Goal: Download file/media

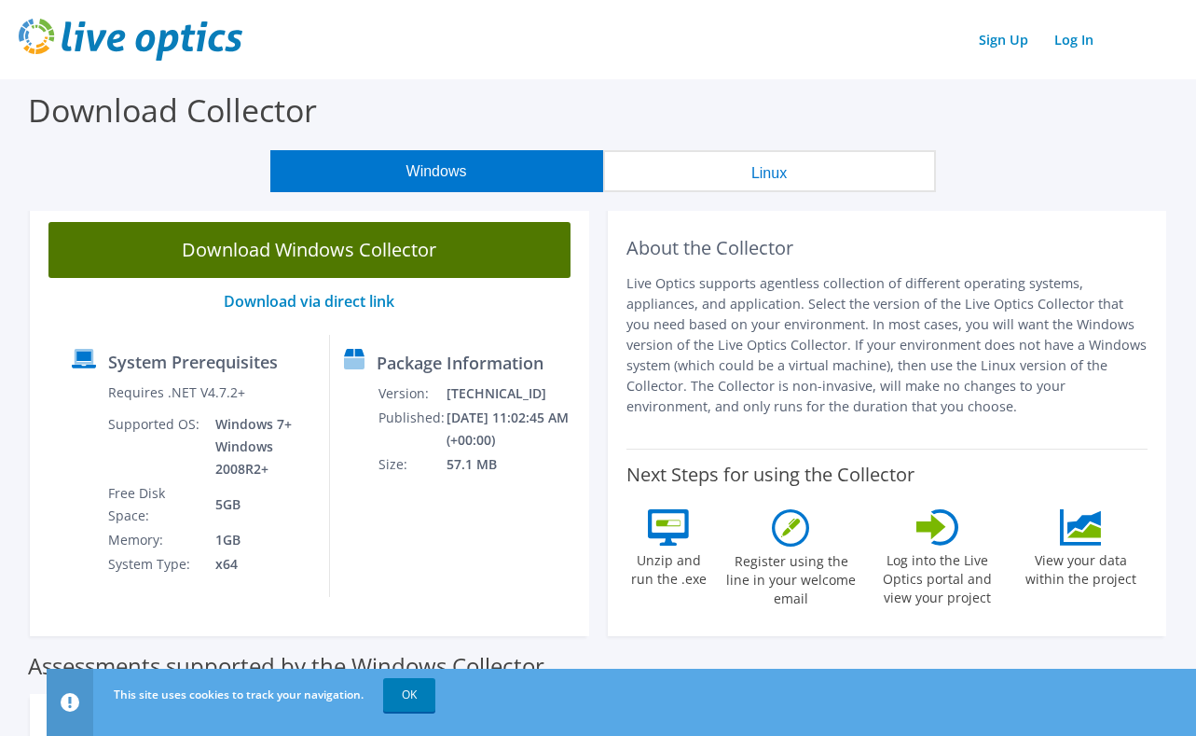
click at [421, 252] on link "Download Windows Collector" at bounding box center [309, 250] width 522 height 56
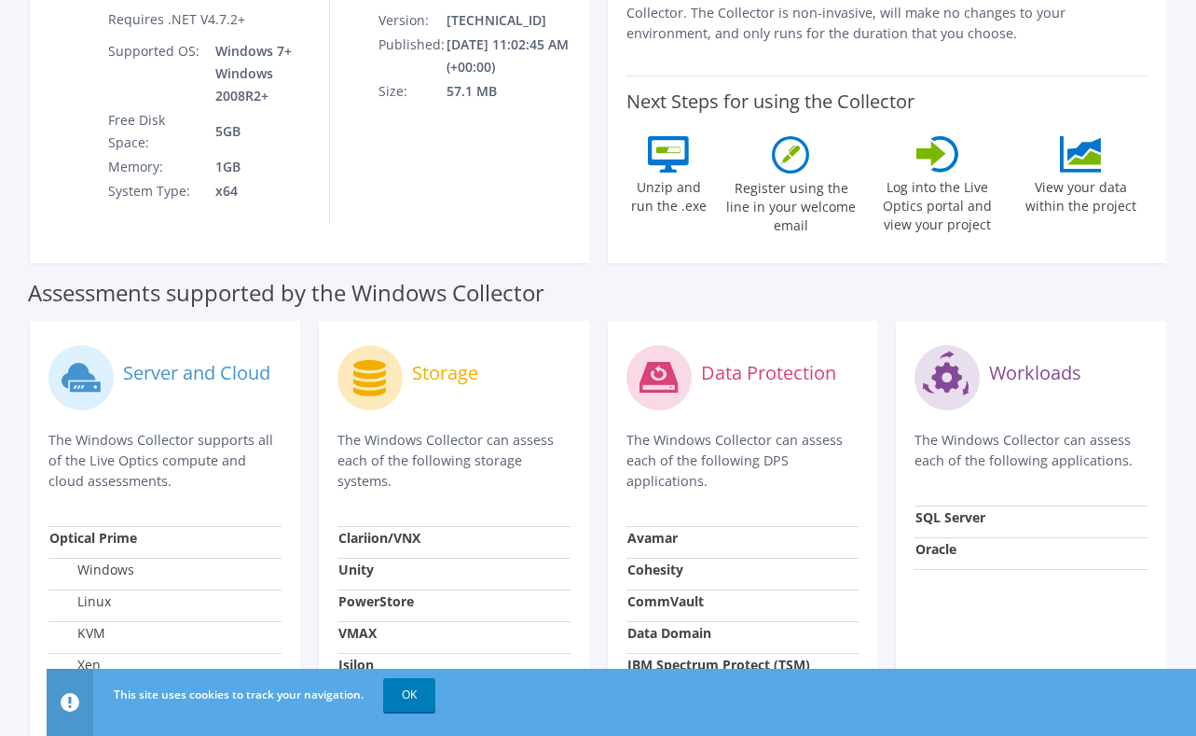
scroll to position [560, 0]
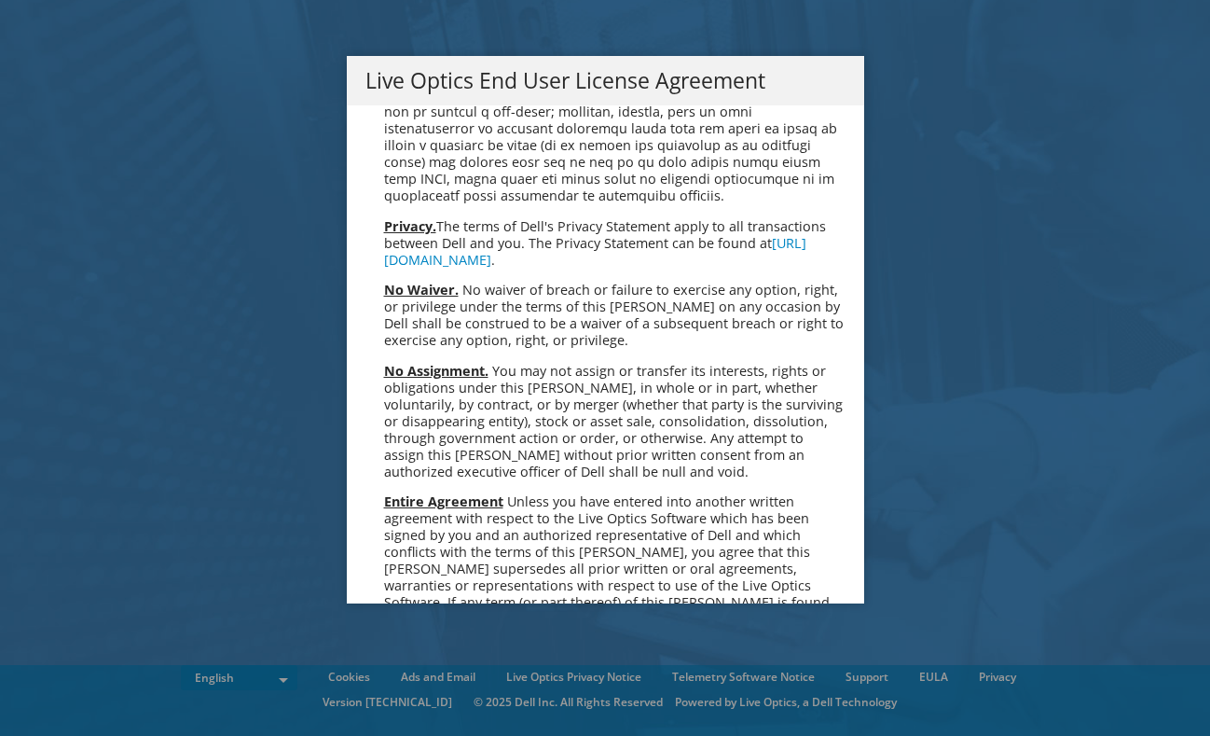
scroll to position [7052, 0]
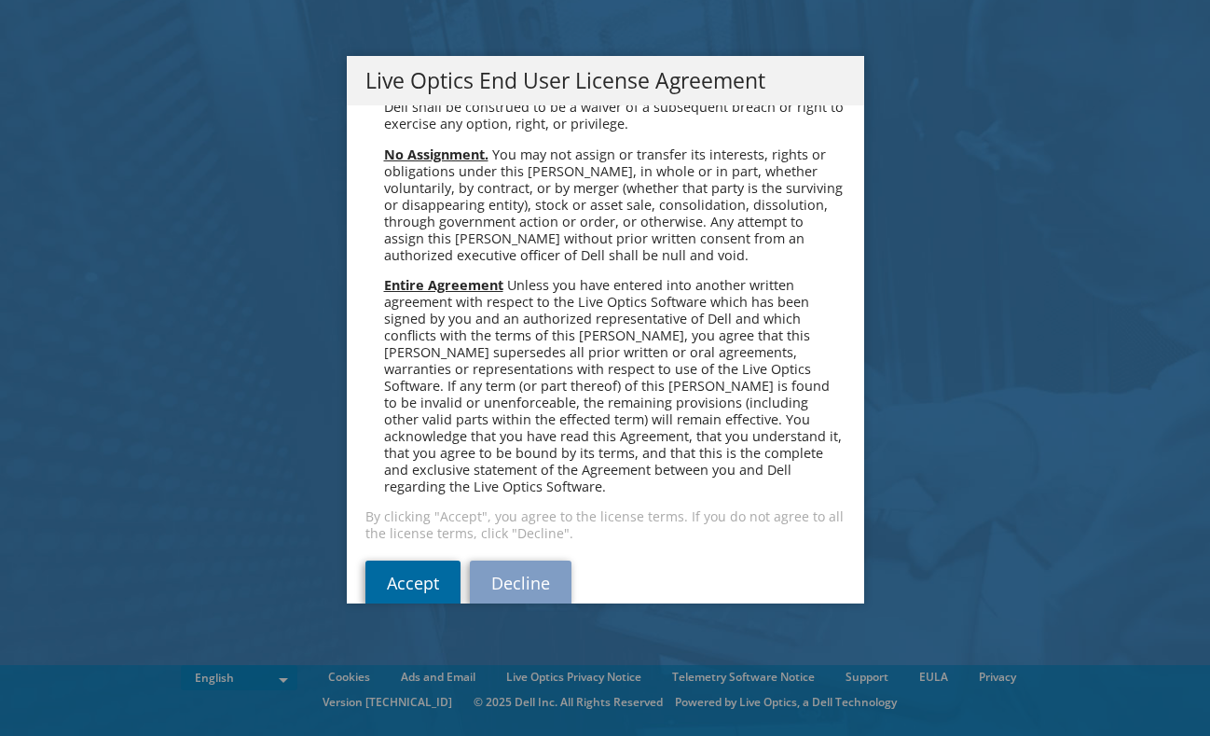
click at [423, 560] on link "Accept" at bounding box center [413, 582] width 95 height 45
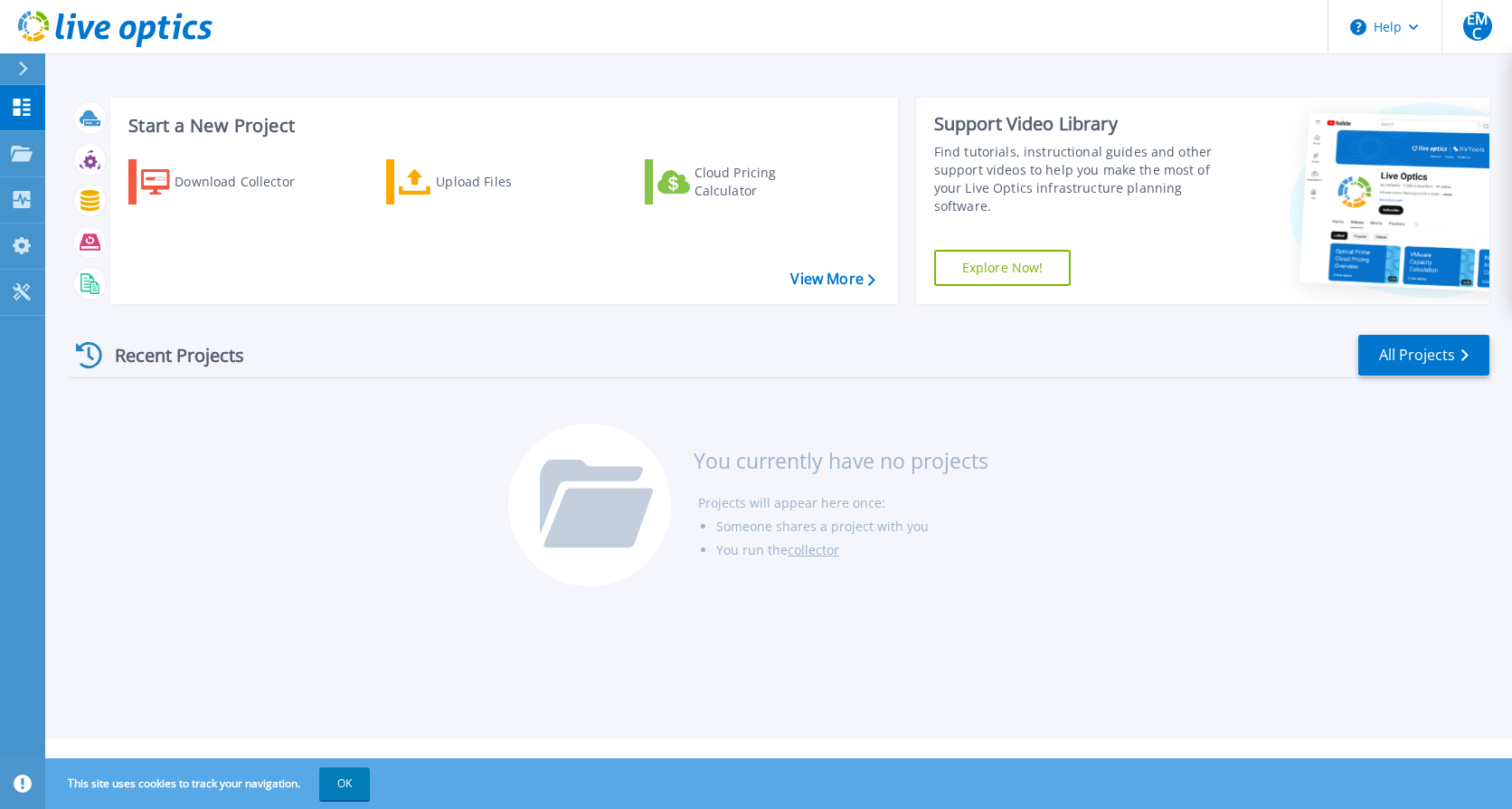
click at [1007, 271] on link "Explore Now!" at bounding box center [1003, 267] width 138 height 36
